Goal: Use online tool/utility: Utilize a website feature to perform a specific function

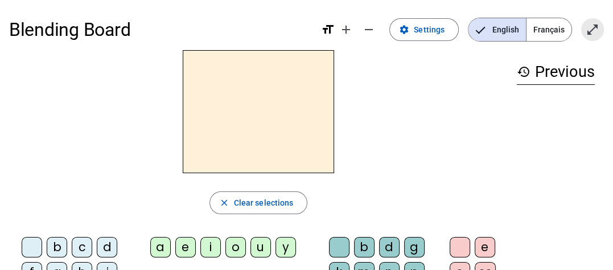
drag, startPoint x: 586, startPoint y: 34, endPoint x: 587, endPoint y: 92, distance: 58.6
click at [587, 34] on mat-icon "open_in_full" at bounding box center [593, 30] width 14 height 14
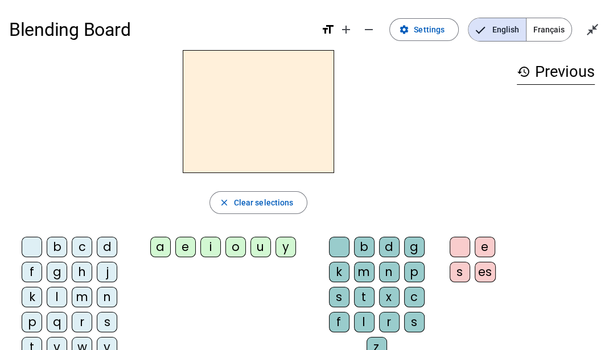
click at [542, 32] on span "Français" at bounding box center [548, 29] width 45 height 23
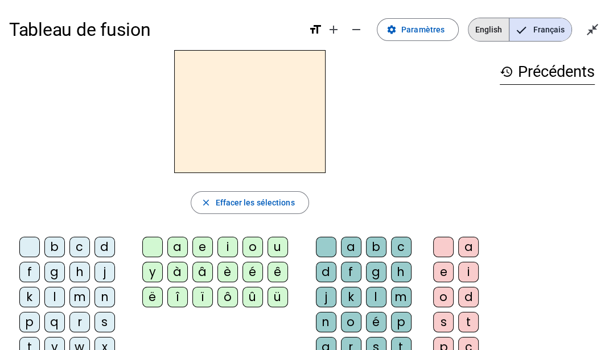
click at [501, 25] on span "English" at bounding box center [488, 29] width 40 height 23
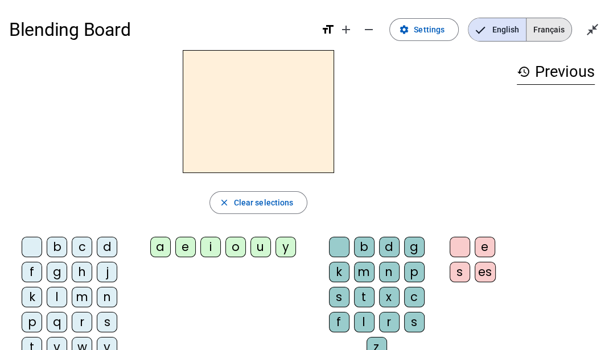
click at [535, 36] on span "Français" at bounding box center [548, 29] width 45 height 23
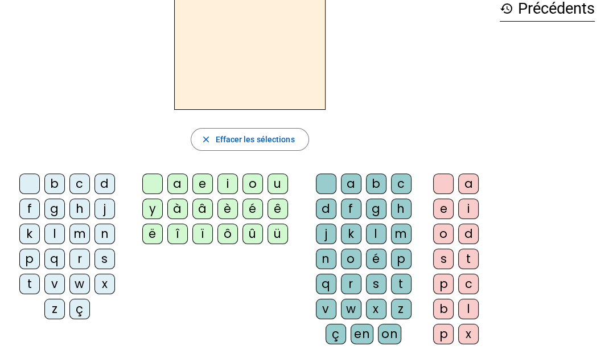
scroll to position [59, 0]
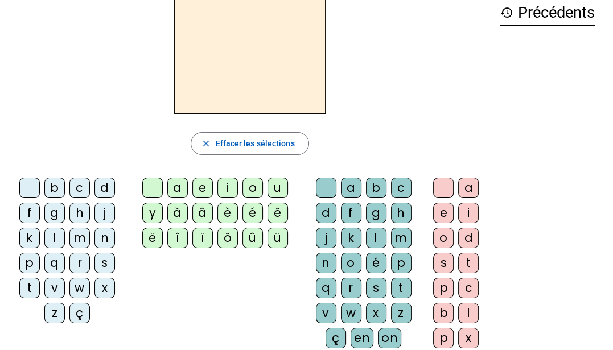
drag, startPoint x: 182, startPoint y: 189, endPoint x: 224, endPoint y: 188, distance: 42.7
click at [183, 188] on div "a" at bounding box center [177, 188] width 20 height 20
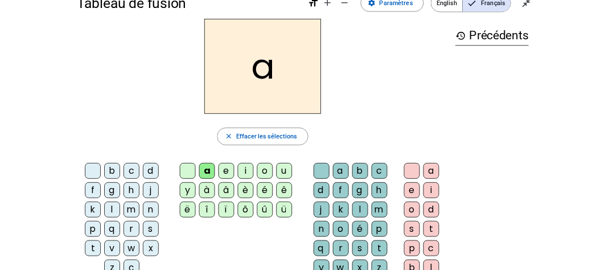
scroll to position [18, 0]
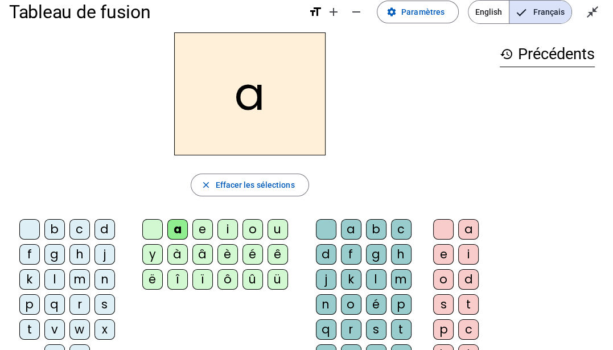
click at [55, 269] on div "l" at bounding box center [54, 279] width 20 height 20
click at [353, 255] on div "f" at bounding box center [351, 254] width 20 height 20
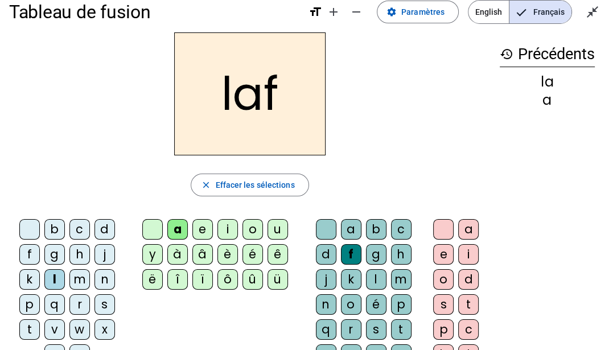
click at [232, 250] on div "è" at bounding box center [227, 254] width 20 height 20
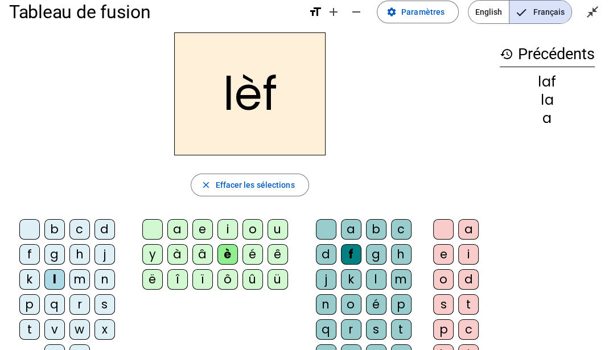
drag, startPoint x: 477, startPoint y: 276, endPoint x: 473, endPoint y: 282, distance: 6.6
click at [473, 269] on div "d" at bounding box center [468, 279] width 20 height 20
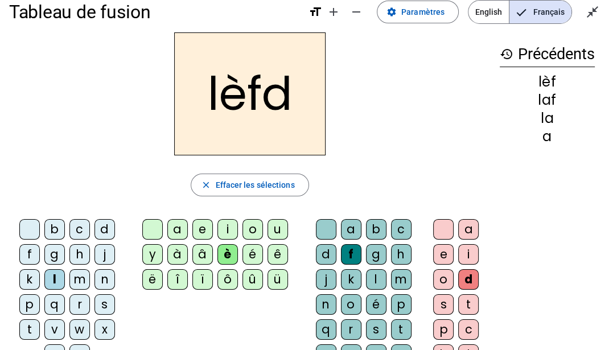
click at [374, 269] on div "l" at bounding box center [376, 279] width 20 height 20
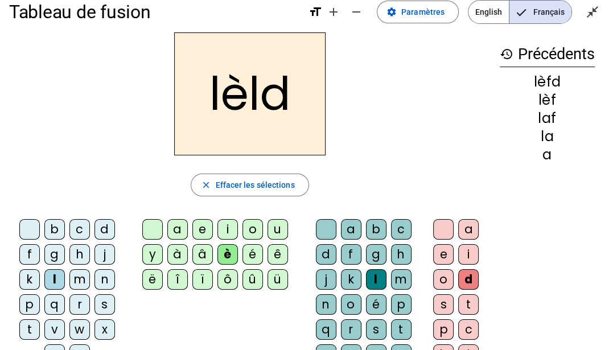
click at [486, 18] on span "English" at bounding box center [488, 12] width 40 height 23
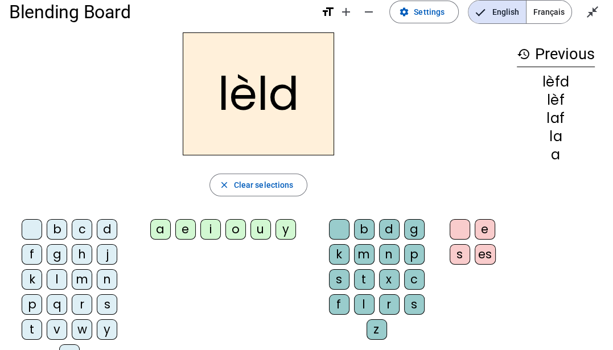
click at [30, 228] on div at bounding box center [32, 229] width 20 height 20
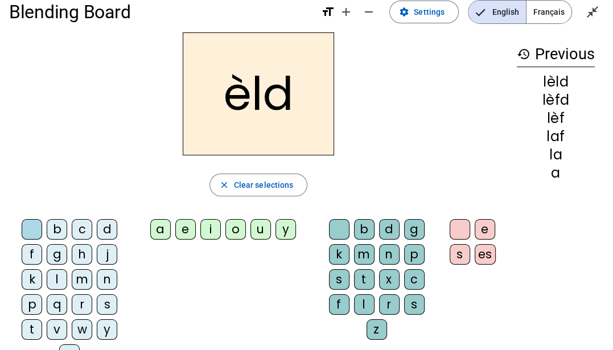
click at [30, 230] on div at bounding box center [32, 229] width 20 height 20
click at [257, 182] on span "Clear selections" at bounding box center [264, 185] width 60 height 14
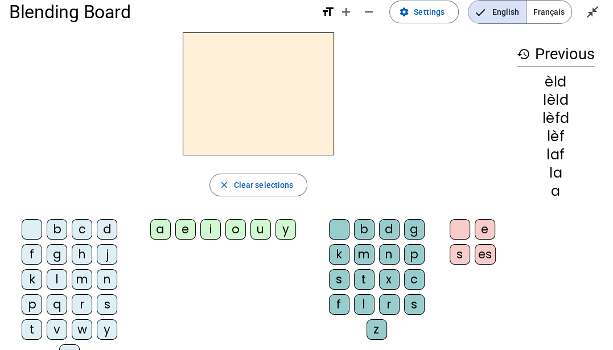
click at [456, 226] on div at bounding box center [460, 229] width 20 height 20
click at [71, 269] on div "z" at bounding box center [69, 354] width 20 height 20
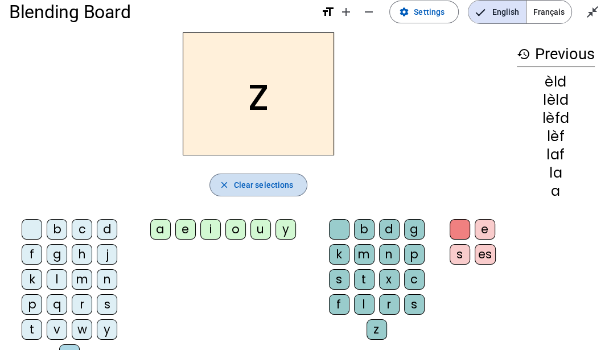
click at [238, 181] on span "Clear selections" at bounding box center [264, 185] width 60 height 14
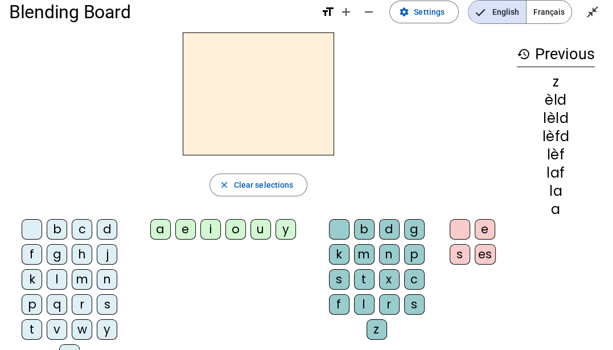
click at [107, 269] on div "y" at bounding box center [107, 329] width 20 height 20
click at [281, 228] on div "y" at bounding box center [285, 229] width 20 height 20
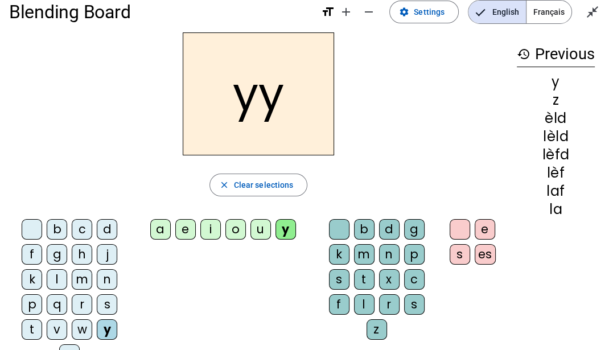
click at [373, 269] on div "z" at bounding box center [376, 329] width 20 height 20
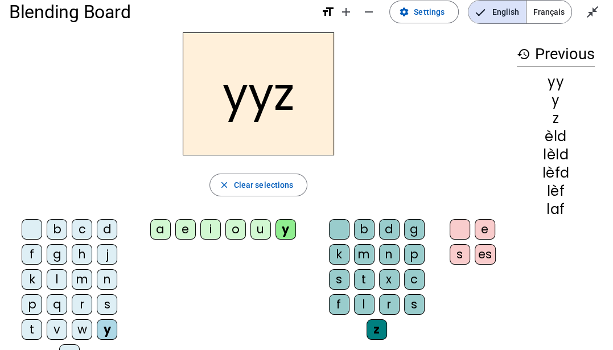
click at [487, 249] on div "es" at bounding box center [485, 254] width 21 height 20
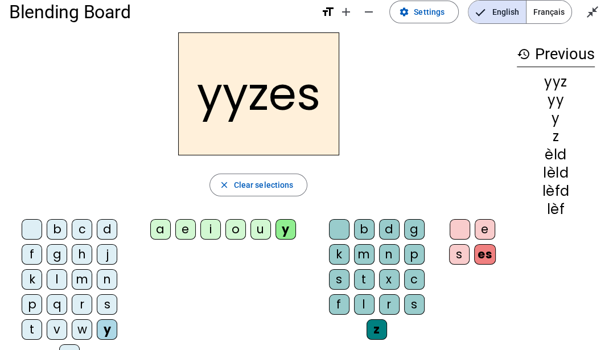
click at [410, 269] on div "c" at bounding box center [414, 279] width 20 height 20
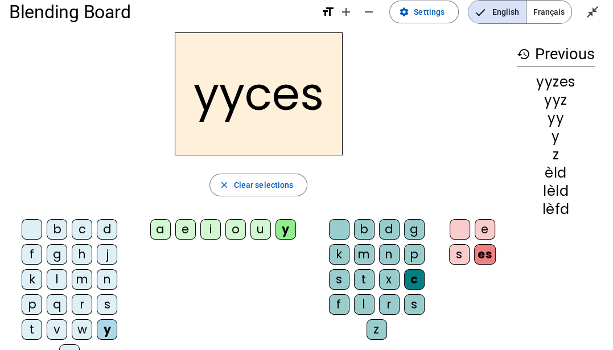
click at [361, 269] on div "t" at bounding box center [364, 279] width 20 height 20
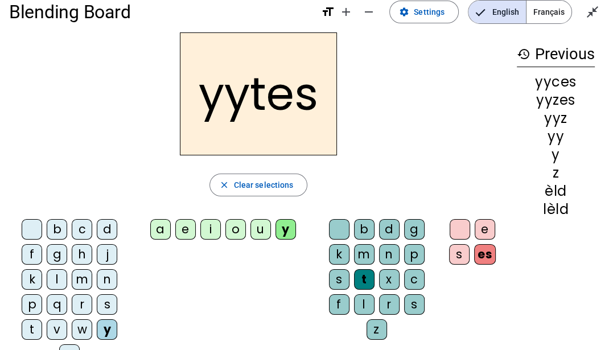
click at [341, 269] on div "f" at bounding box center [339, 304] width 20 height 20
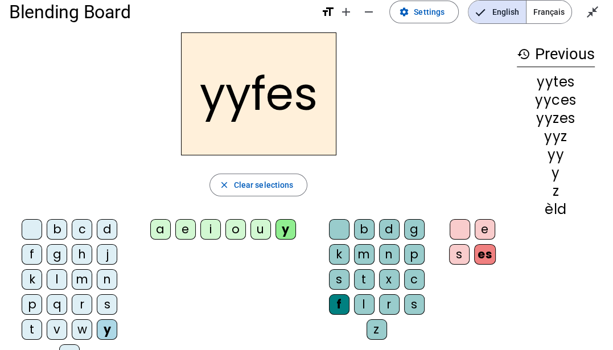
drag, startPoint x: 406, startPoint y: 253, endPoint x: 372, endPoint y: 203, distance: 61.1
click at [381, 220] on div "b d g k m n p s t x c f l r s z" at bounding box center [378, 281] width 117 height 125
